Goal: Information Seeking & Learning: Find specific fact

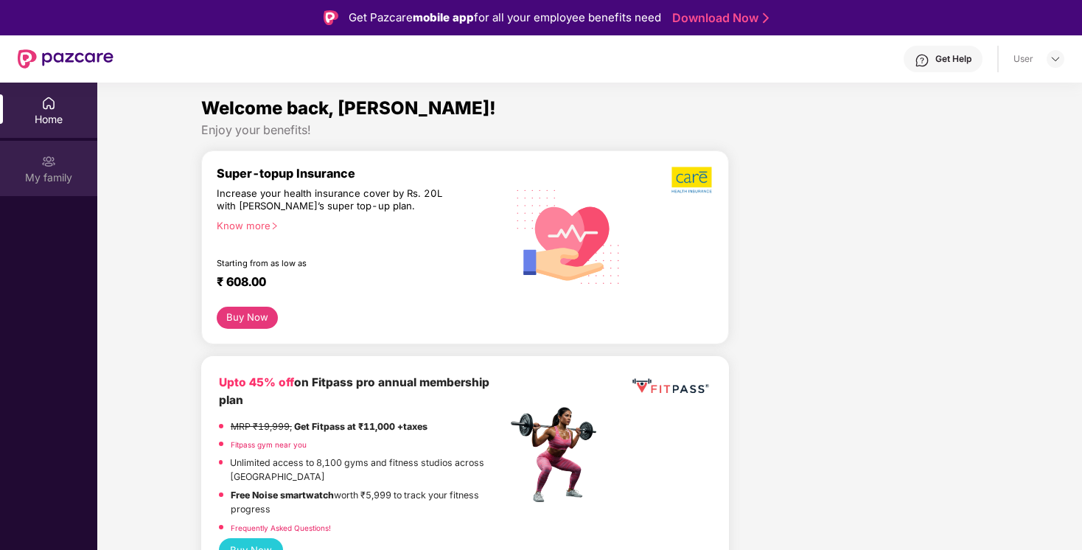
click at [43, 159] on img at bounding box center [48, 161] width 15 height 15
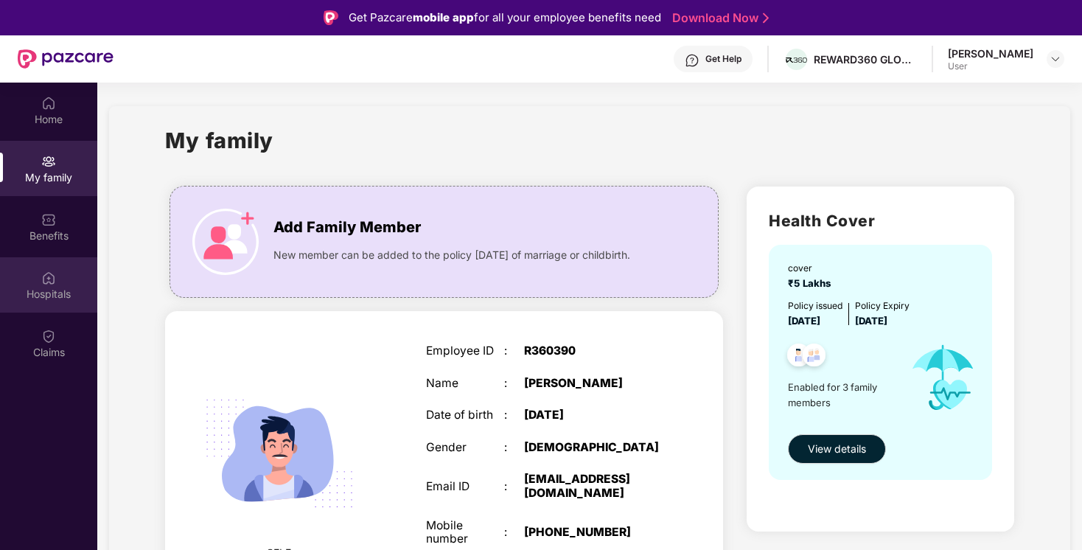
click at [50, 291] on div "Hospitals" at bounding box center [48, 294] width 97 height 15
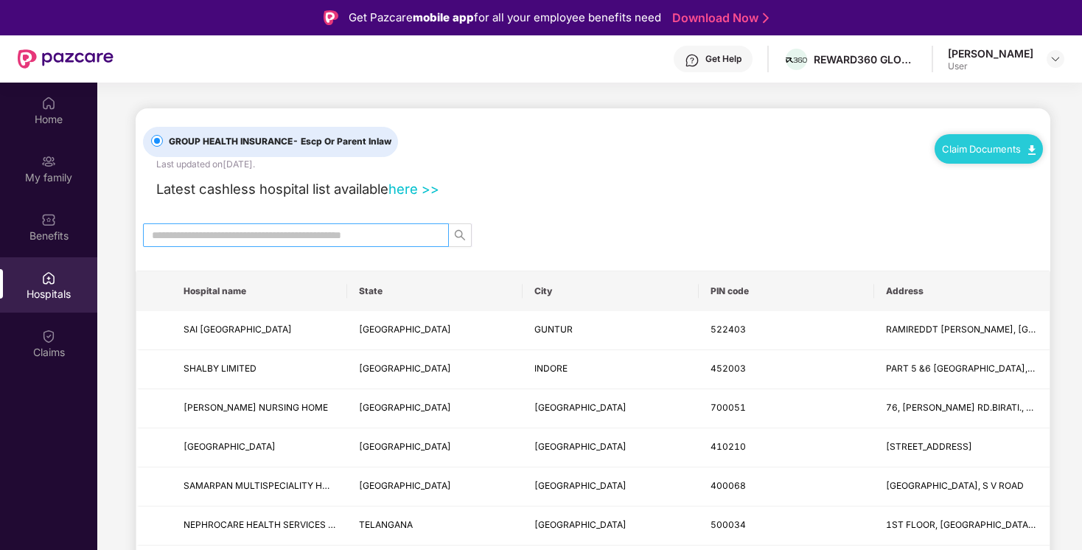
click at [248, 225] on span at bounding box center [296, 235] width 306 height 24
click at [253, 242] on input "text" at bounding box center [290, 235] width 276 height 16
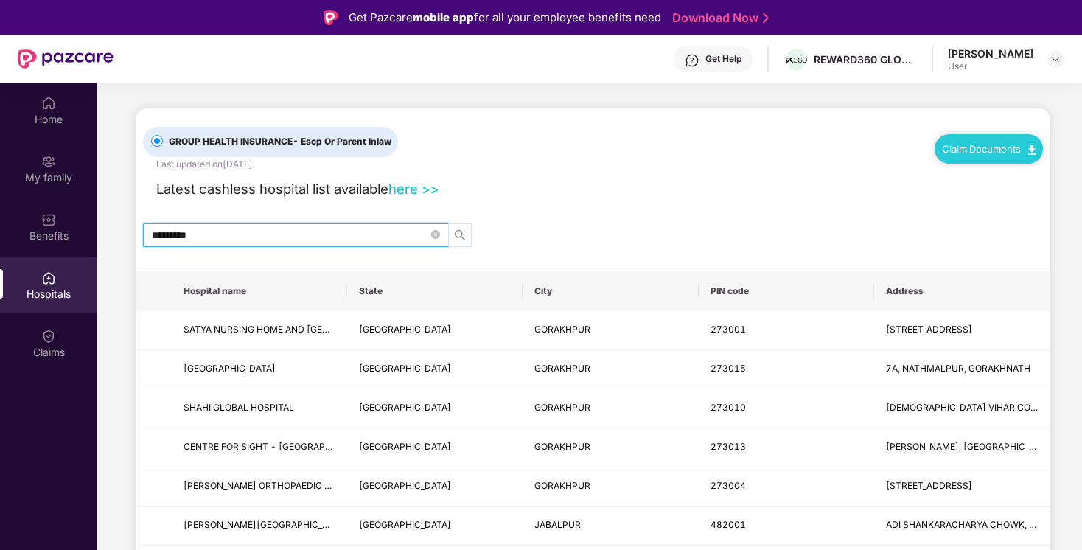
click at [463, 227] on button "button" at bounding box center [460, 235] width 24 height 24
click at [462, 234] on icon "search" at bounding box center [460, 235] width 12 height 12
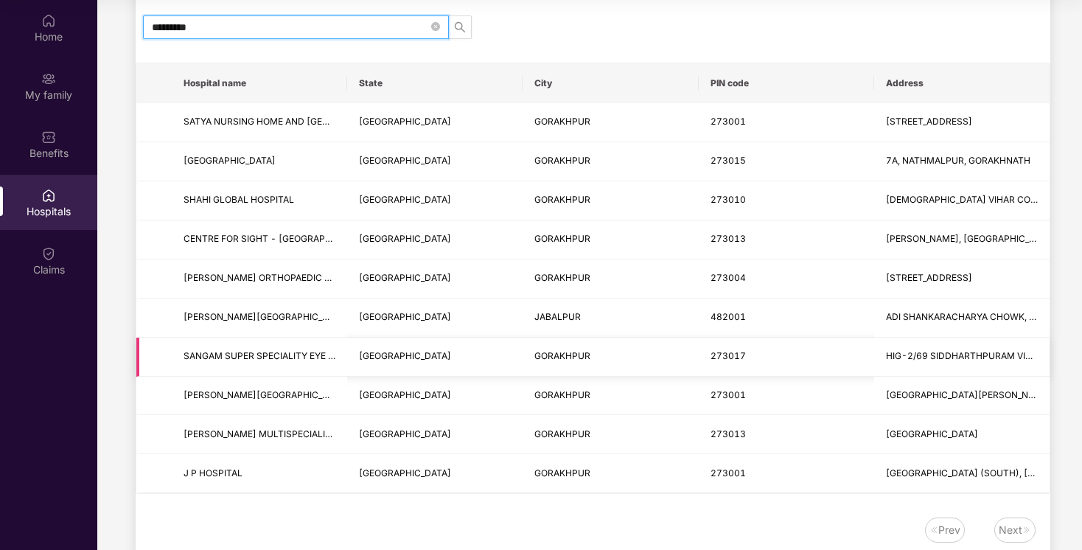
scroll to position [128, 0]
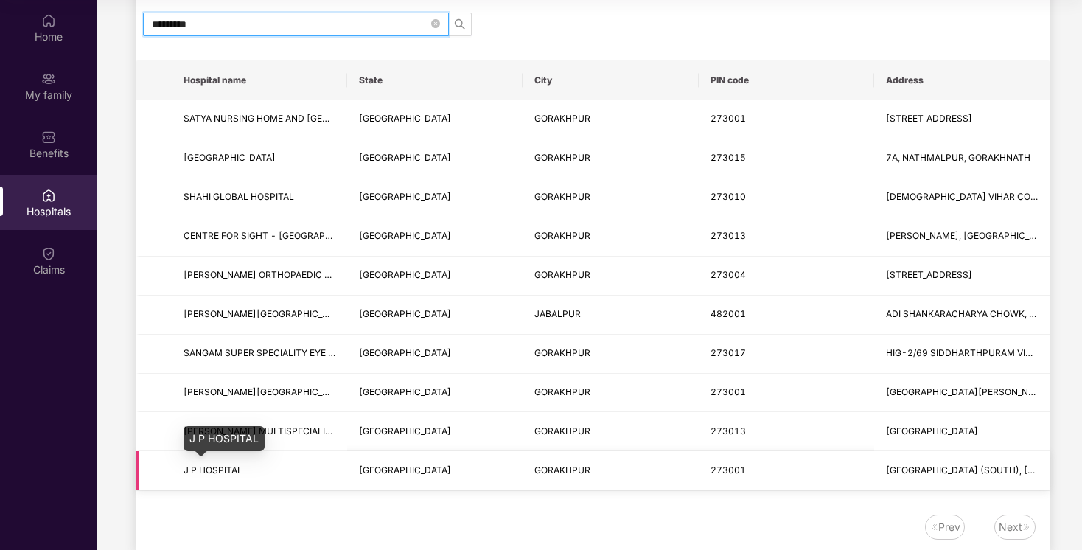
type input "*********"
click at [235, 472] on span "J P HOSPITAL" at bounding box center [213, 469] width 59 height 11
copy span "J P HOSPITAL"
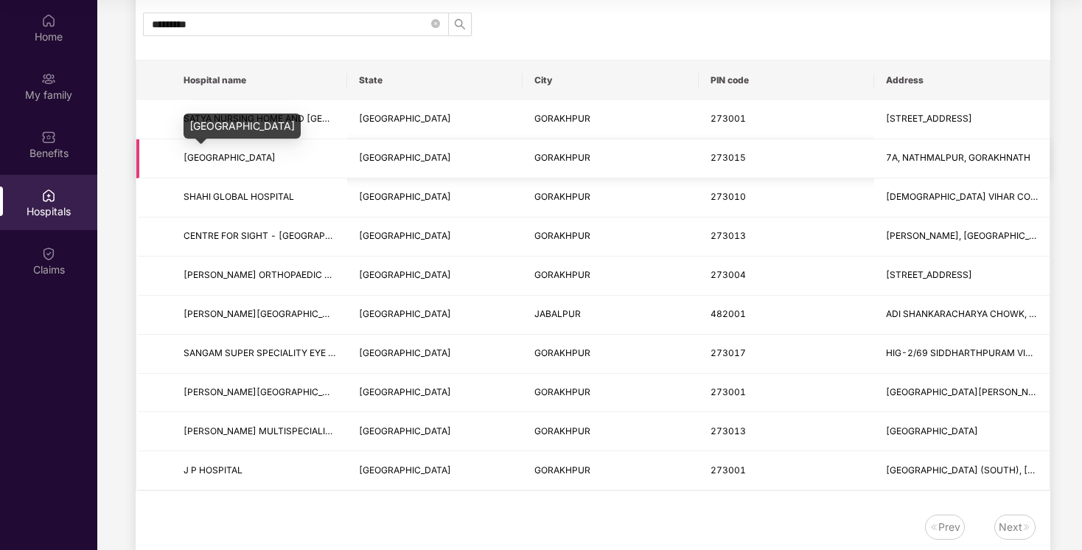
click at [268, 160] on span "[GEOGRAPHIC_DATA]" at bounding box center [230, 157] width 92 height 11
copy span "[GEOGRAPHIC_DATA]"
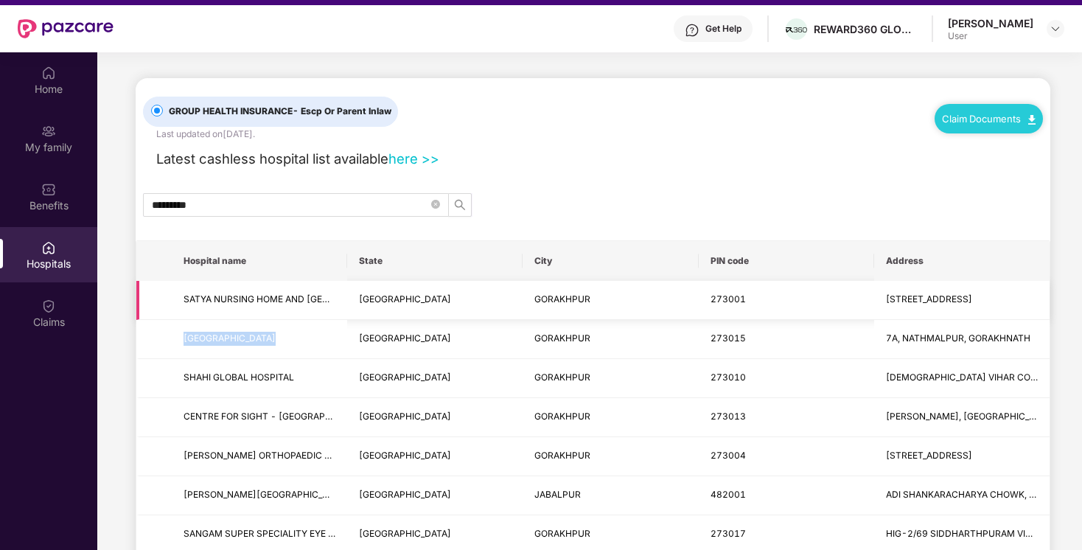
scroll to position [0, 0]
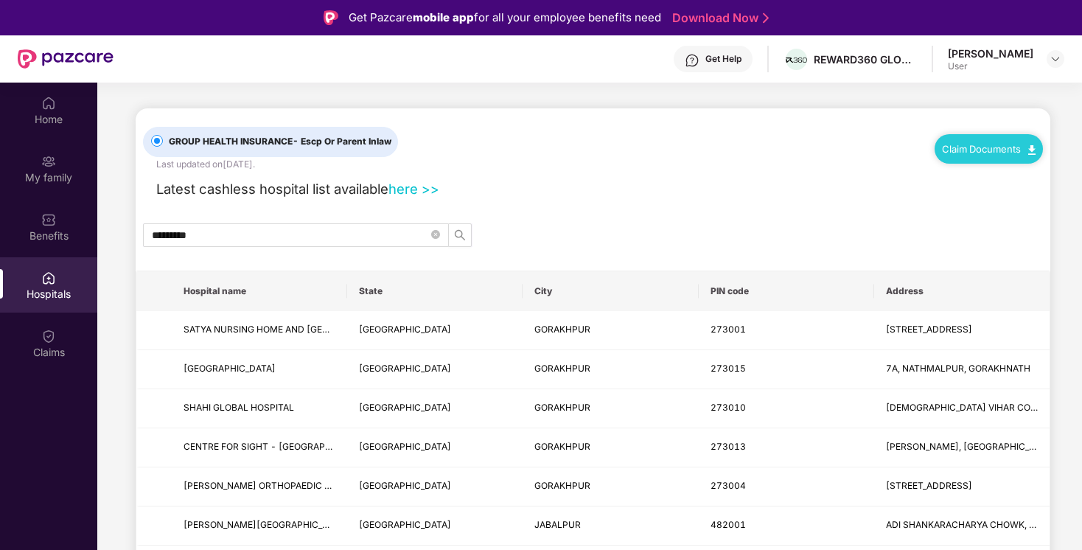
click at [984, 144] on link "Claim Documents" at bounding box center [989, 149] width 94 height 12
click at [43, 277] on img at bounding box center [48, 278] width 15 height 15
click at [43, 121] on div "Home" at bounding box center [48, 119] width 97 height 15
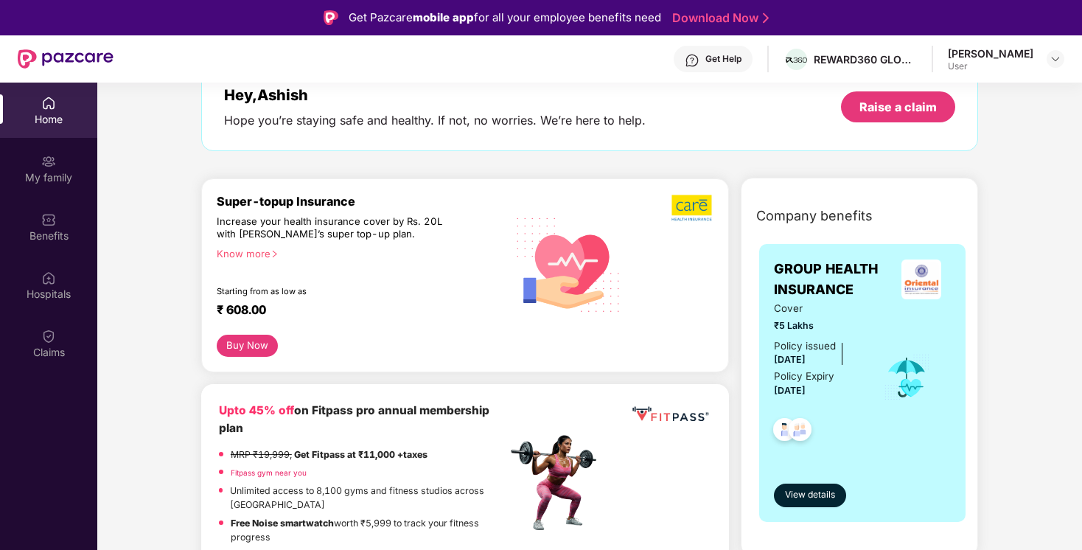
scroll to position [101, 0]
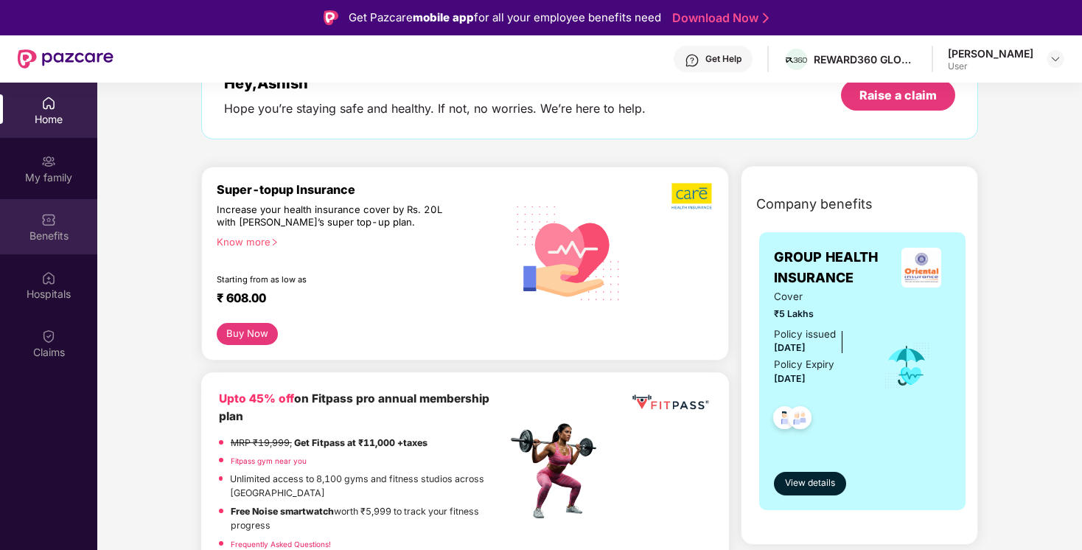
click at [46, 231] on div "Benefits" at bounding box center [48, 236] width 97 height 15
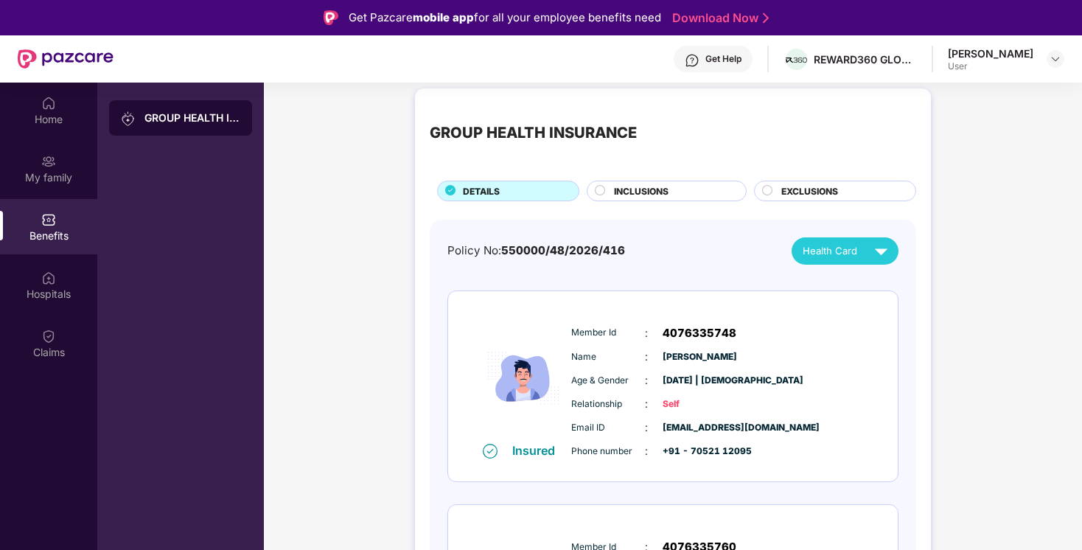
scroll to position [4, 0]
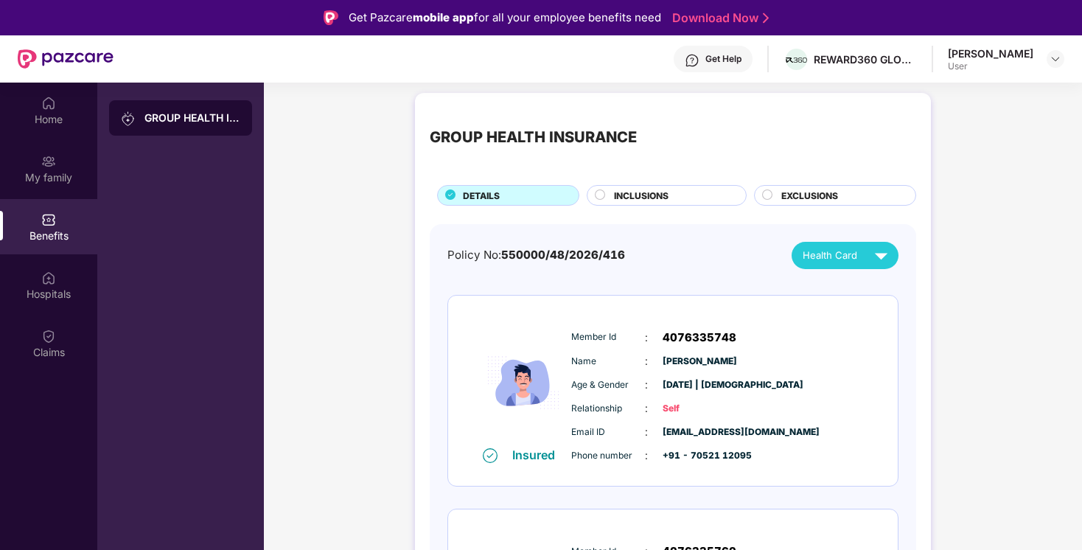
click at [860, 264] on div "Health Card" at bounding box center [848, 256] width 91 height 26
click at [881, 348] on img at bounding box center [875, 348] width 11 height 11
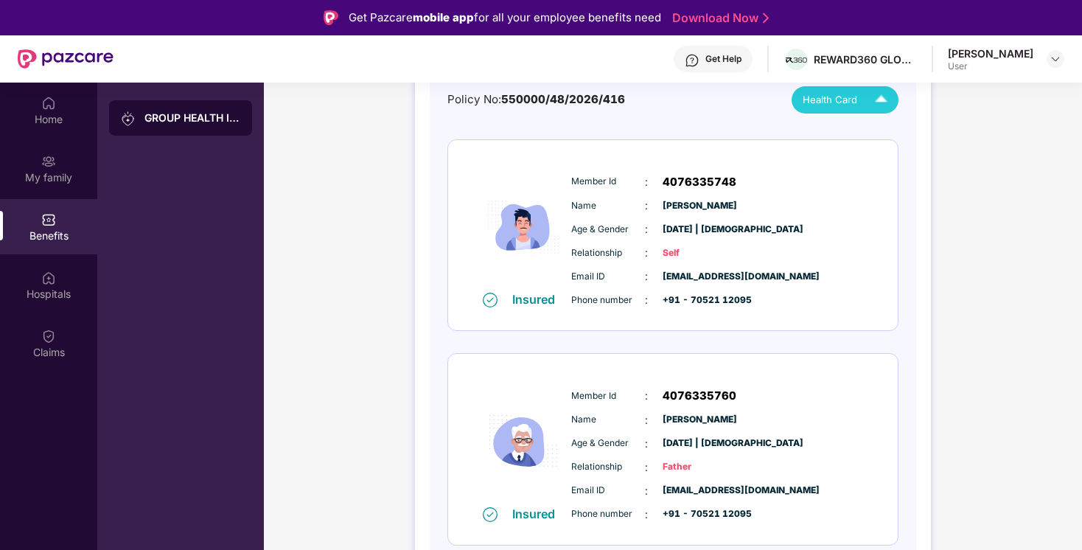
scroll to position [0, 0]
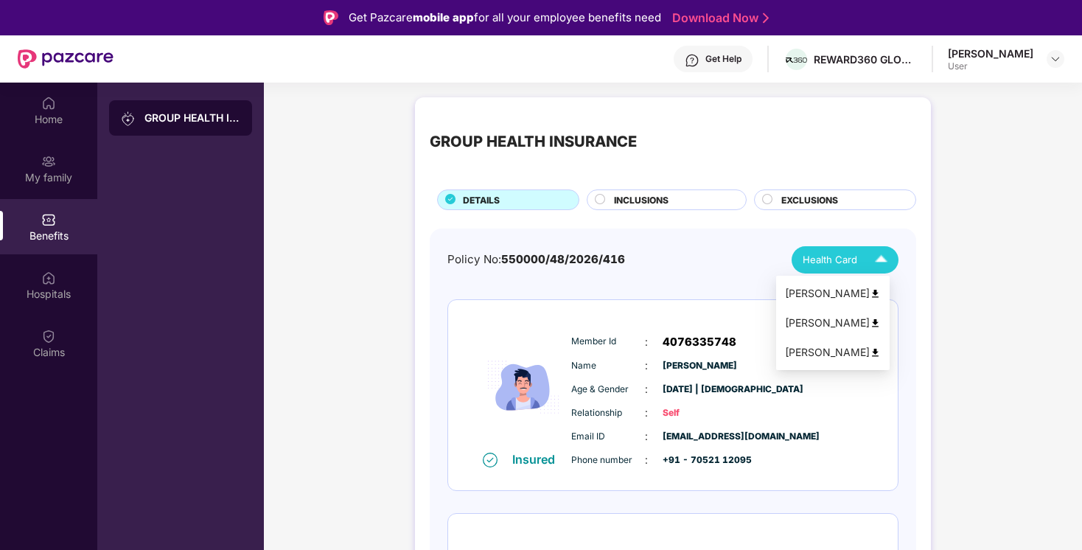
click at [861, 258] on div "Health Card" at bounding box center [848, 260] width 91 height 26
click at [881, 347] on img at bounding box center [875, 352] width 11 height 11
click at [56, 224] on div "Benefits" at bounding box center [48, 226] width 97 height 55
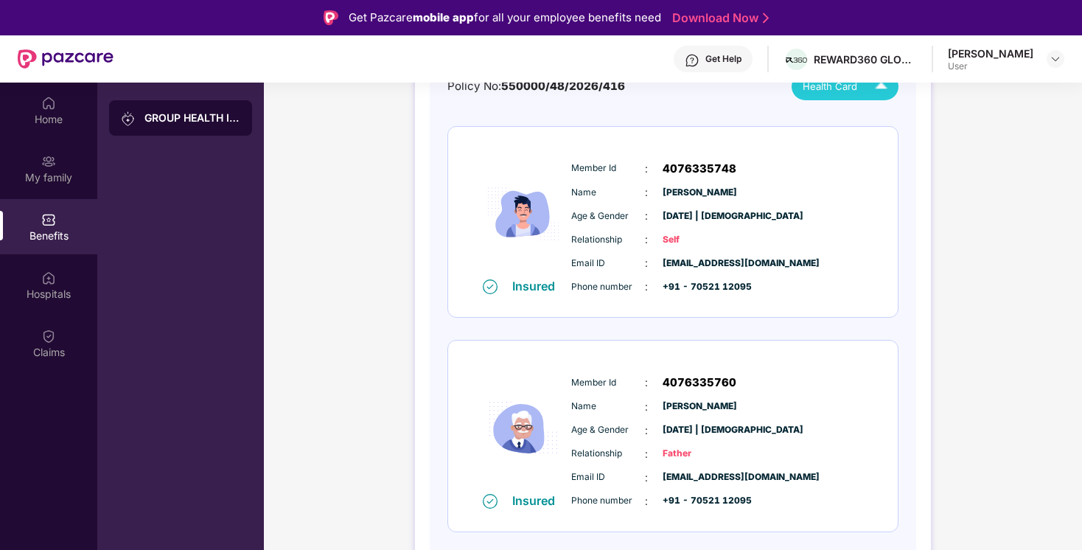
scroll to position [378, 0]
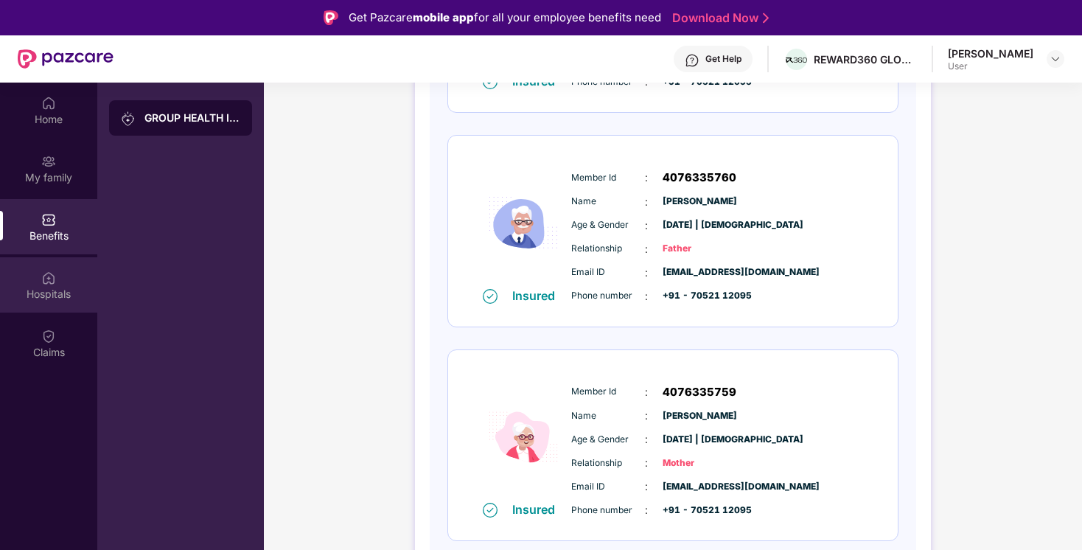
click at [28, 262] on div "Hospitals" at bounding box center [48, 284] width 97 height 55
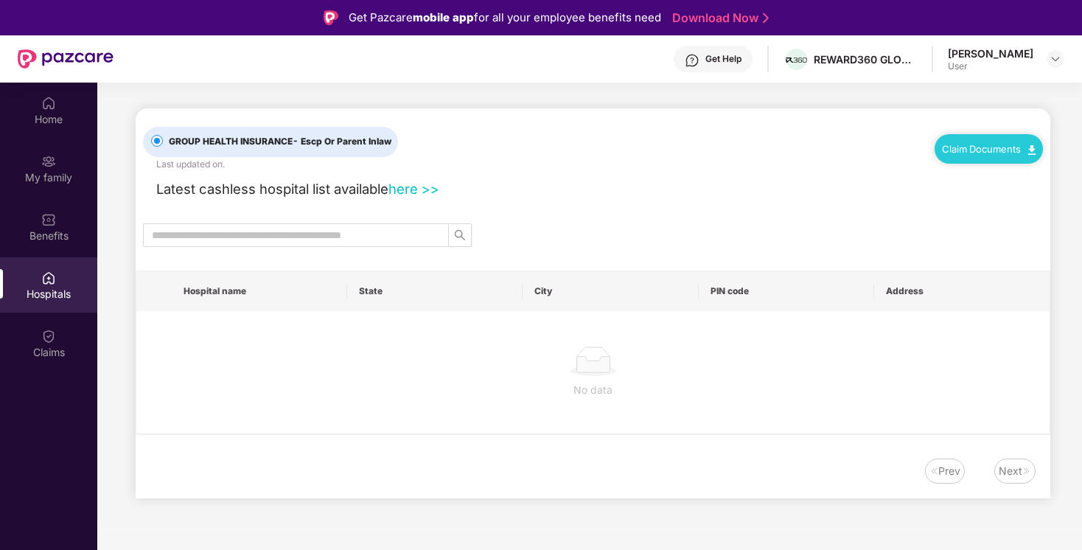
scroll to position [0, 0]
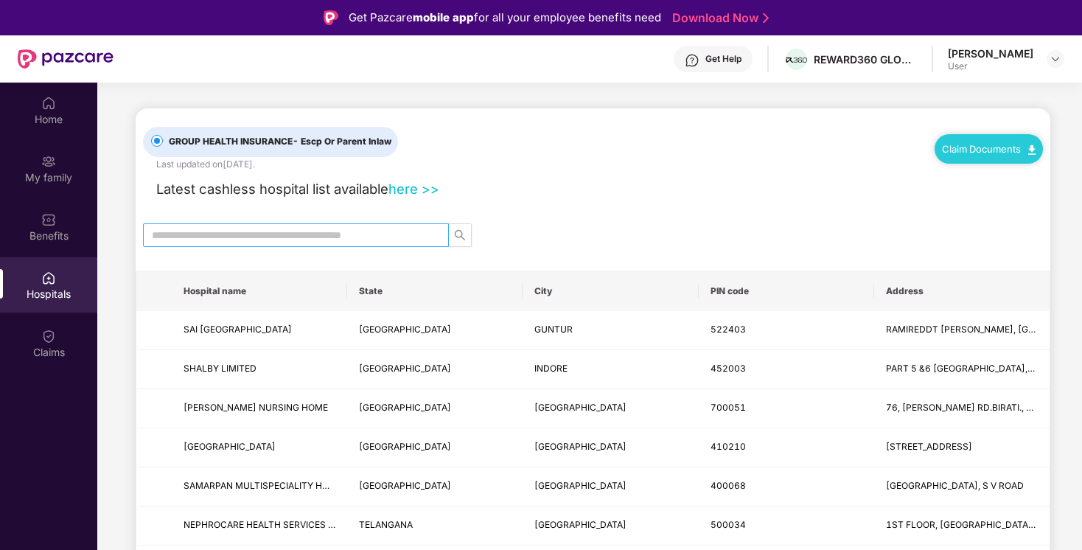
click at [318, 234] on input "text" at bounding box center [290, 235] width 276 height 16
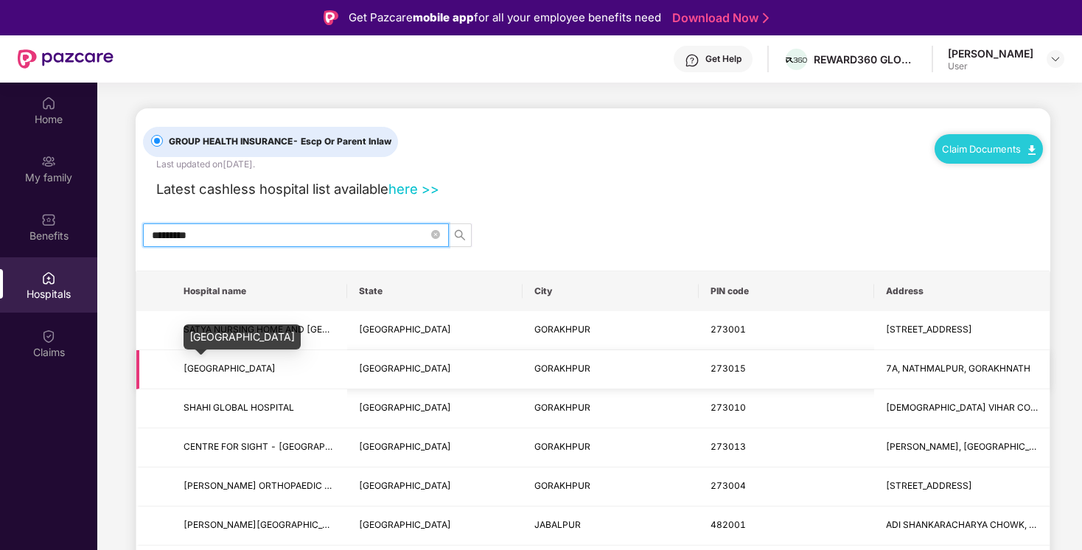
type input "*********"
drag, startPoint x: 280, startPoint y: 369, endPoint x: 202, endPoint y: 364, distance: 78.3
click at [202, 364] on span "[GEOGRAPHIC_DATA]" at bounding box center [260, 369] width 152 height 14
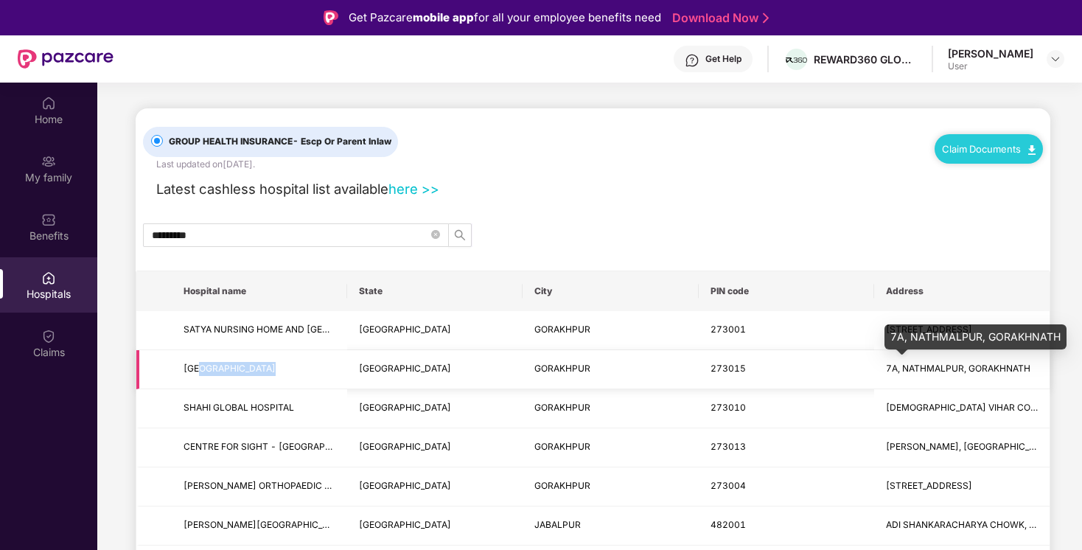
click at [968, 366] on span "7A, NATHMALPUR, GORAKHNATH" at bounding box center [958, 368] width 145 height 11
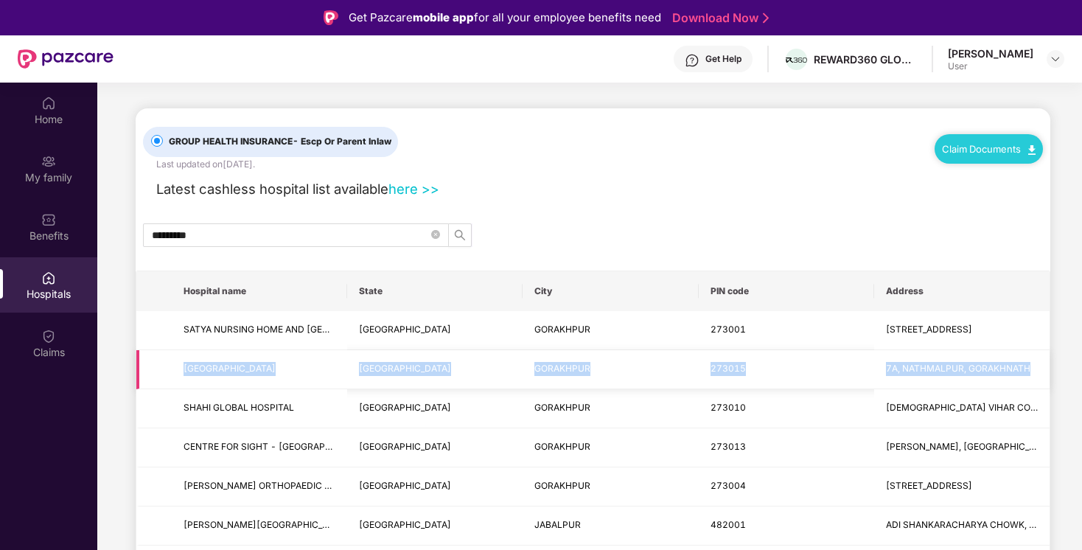
drag, startPoint x: 147, startPoint y: 372, endPoint x: 953, endPoint y: 377, distance: 805.1
click at [953, 377] on tr "[GEOGRAPHIC_DATA] UTTAR PRADESH [STREET_ADDRESS]" at bounding box center [592, 369] width 913 height 39
copy tr "[GEOGRAPHIC_DATA] UTTAR PRADESH [STREET_ADDRESS]"
